Goal: Find specific page/section: Find specific page/section

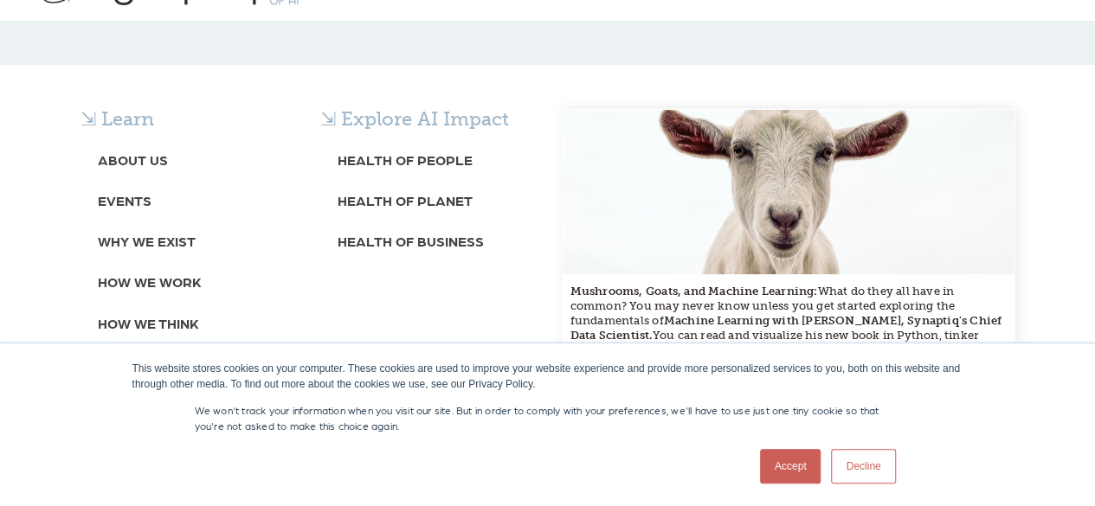
scroll to position [87, 0]
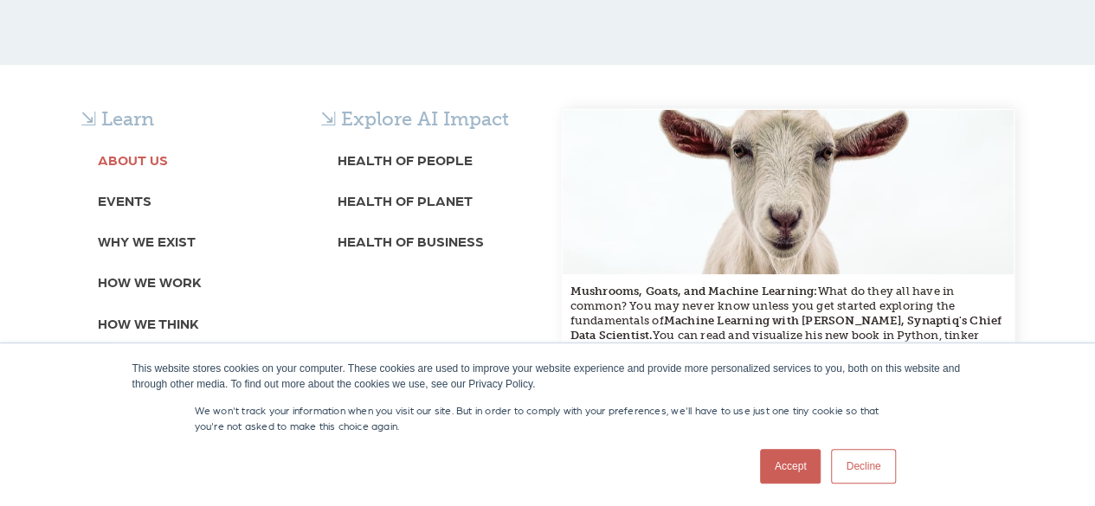
click at [137, 153] on b "About Us" at bounding box center [133, 159] width 70 height 16
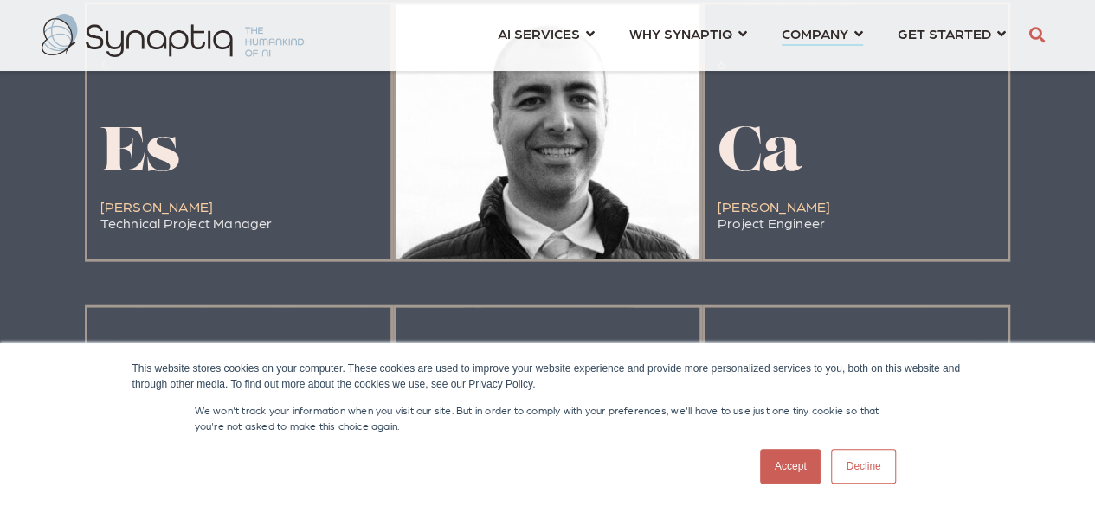
scroll to position [2077, 0]
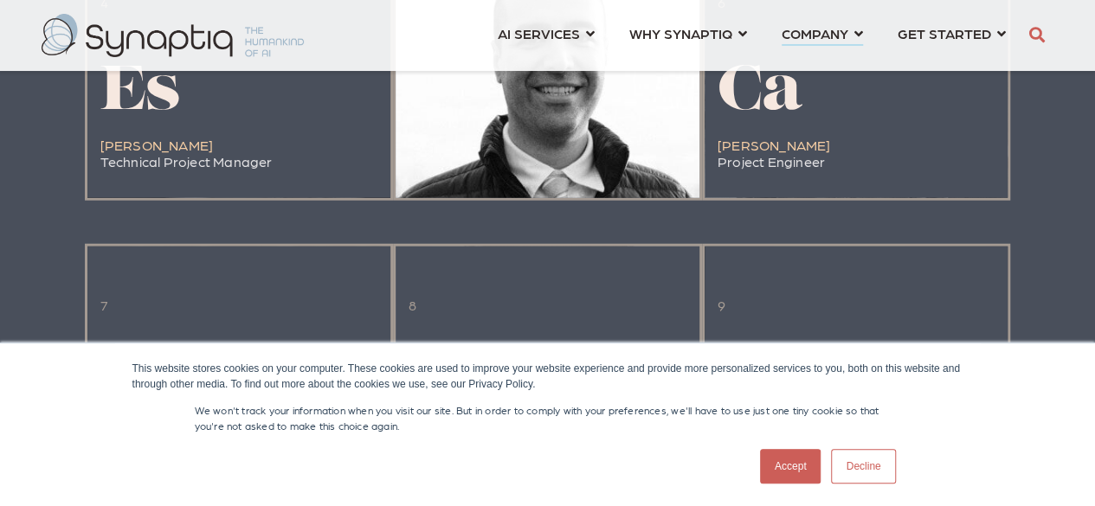
click at [576, 116] on div at bounding box center [547, 71] width 304 height 254
drag, startPoint x: 408, startPoint y: 141, endPoint x: 511, endPoint y: 144, distance: 102.1
click at [511, 144] on div at bounding box center [547, 71] width 304 height 254
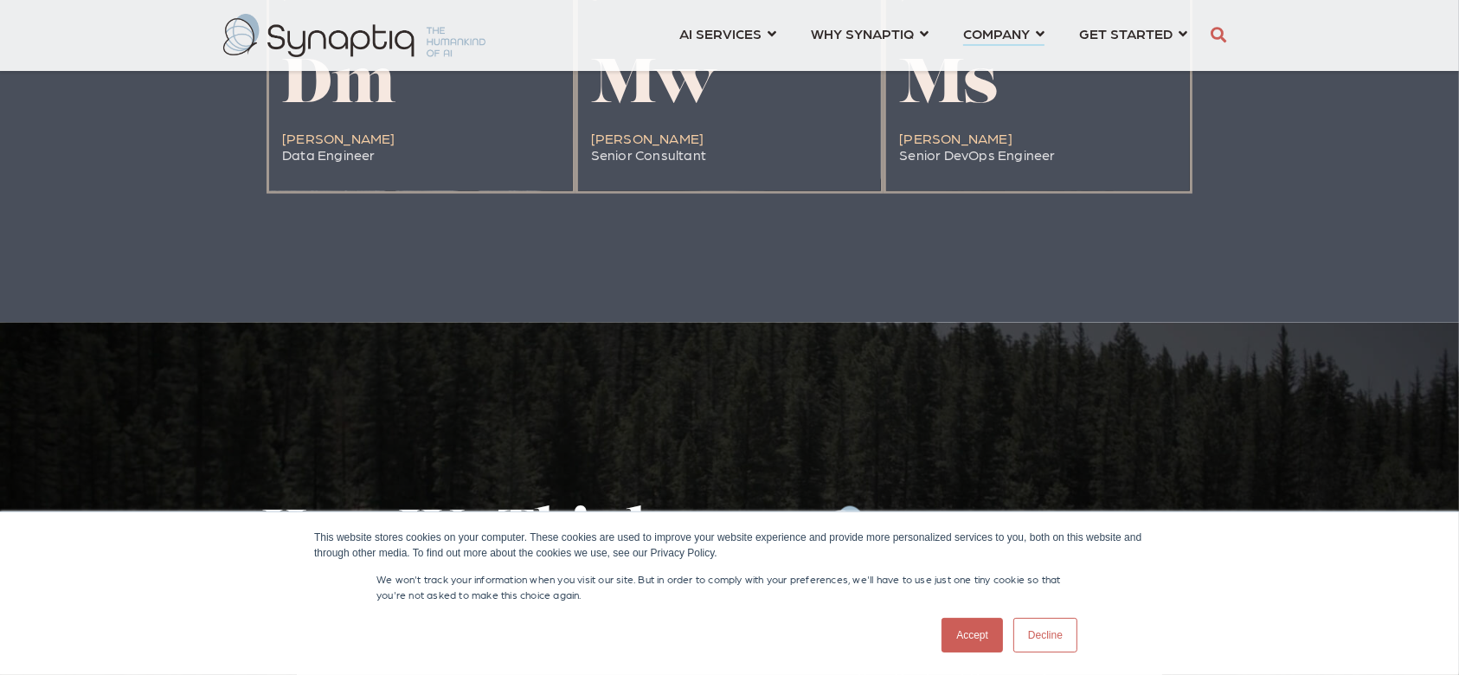
scroll to position [2769, 0]
